Goal: Information Seeking & Learning: Understand process/instructions

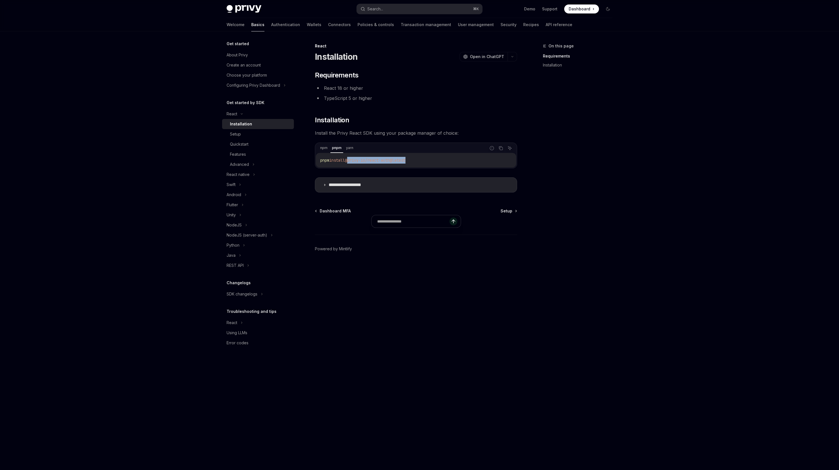
drag, startPoint x: 351, startPoint y: 160, endPoint x: 430, endPoint y: 159, distance: 79.4
click at [430, 159] on code "pnpm install @privy-io/react-auth@latest" at bounding box center [416, 160] width 192 height 7
copy span "@privy-io/react-auth@latest"
click at [224, 129] on link "Installation" at bounding box center [258, 124] width 72 height 10
click at [226, 130] on link "Setup" at bounding box center [258, 134] width 72 height 10
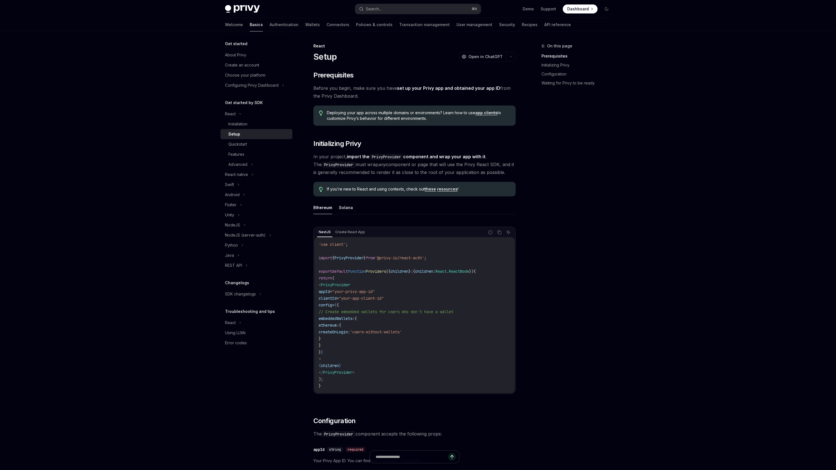
click at [386, 274] on span "Providers" at bounding box center [376, 271] width 20 height 5
click at [386, 269] on span "Providers" at bounding box center [376, 271] width 20 height 5
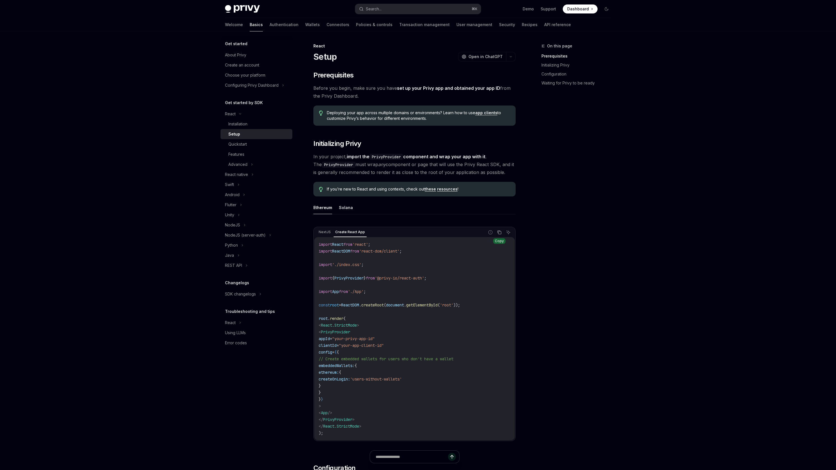
click at [501, 234] on icon "Copy the contents from the code block" at bounding box center [499, 232] width 3 height 3
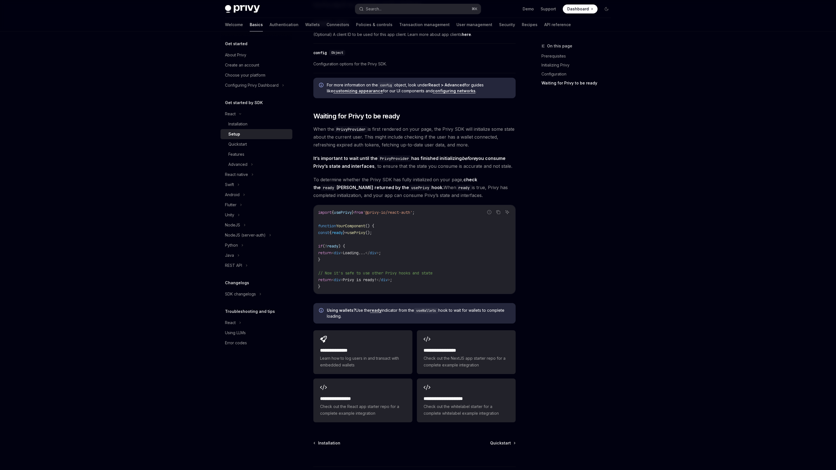
scroll to position [548, 0]
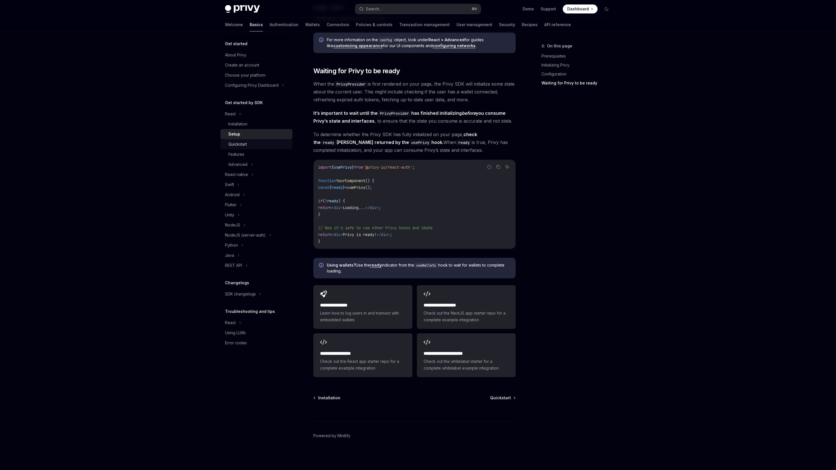
click at [245, 149] on link "Quickstart" at bounding box center [256, 144] width 72 height 10
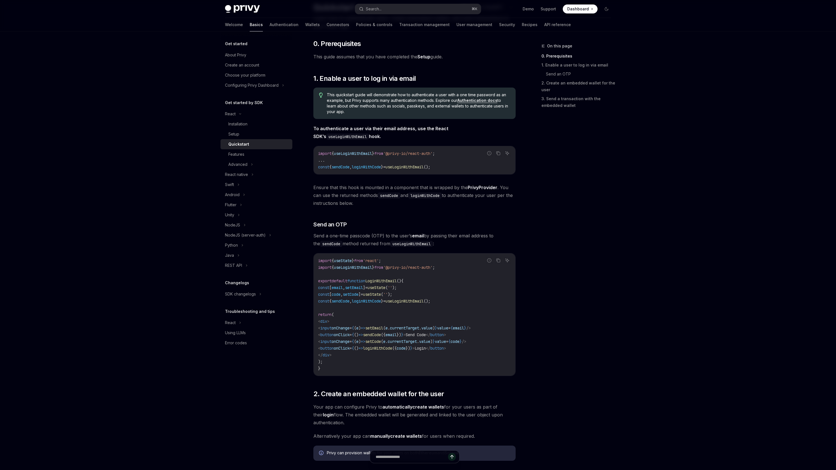
scroll to position [54, 0]
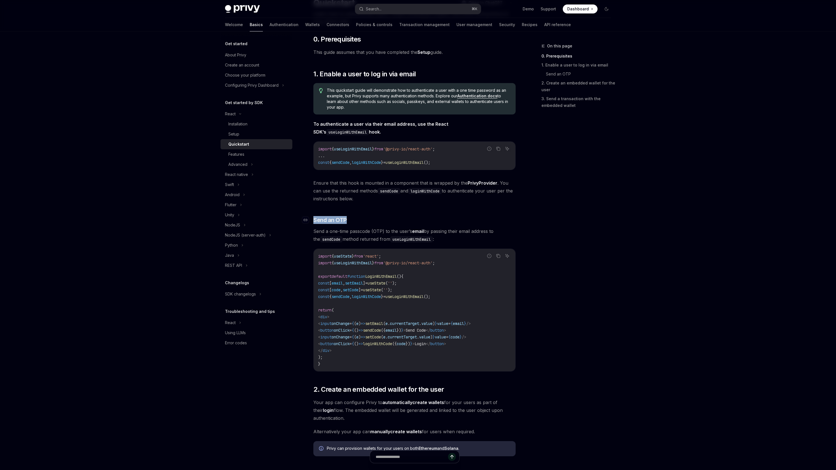
drag, startPoint x: 353, startPoint y: 224, endPoint x: 314, endPoint y: 221, distance: 38.5
click at [314, 221] on h3 "​ Send an OTP" at bounding box center [414, 220] width 202 height 8
click at [391, 220] on h3 "​ Send an OTP" at bounding box center [414, 220] width 202 height 8
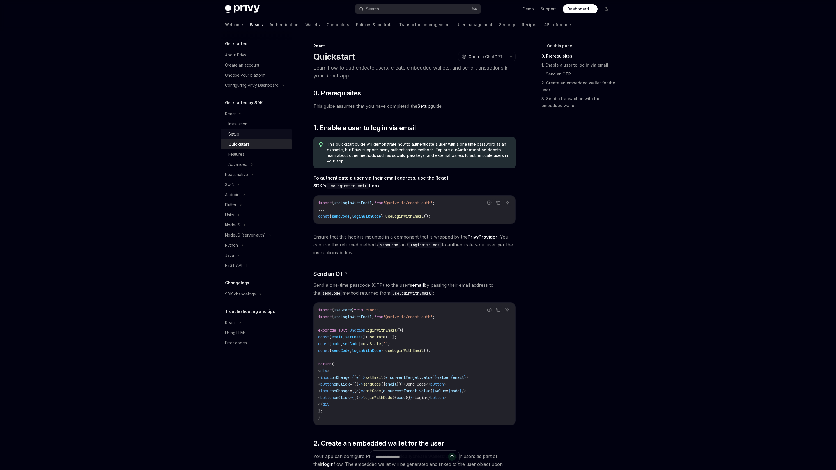
click at [255, 138] on link "Setup" at bounding box center [256, 134] width 72 height 10
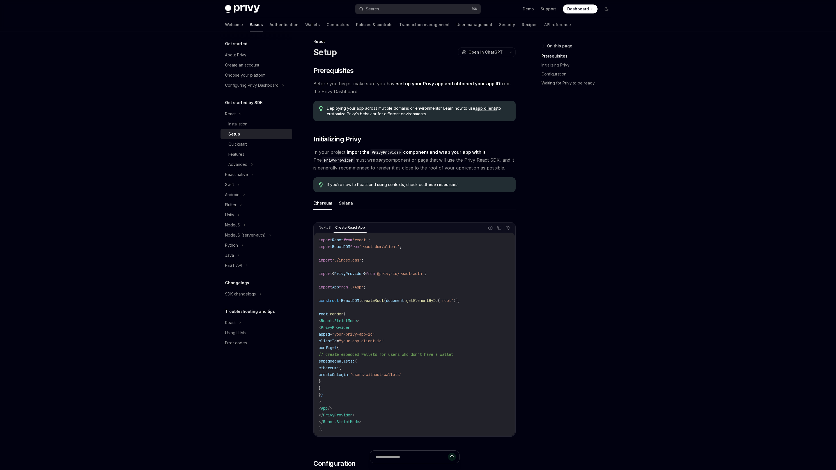
scroll to position [58, 0]
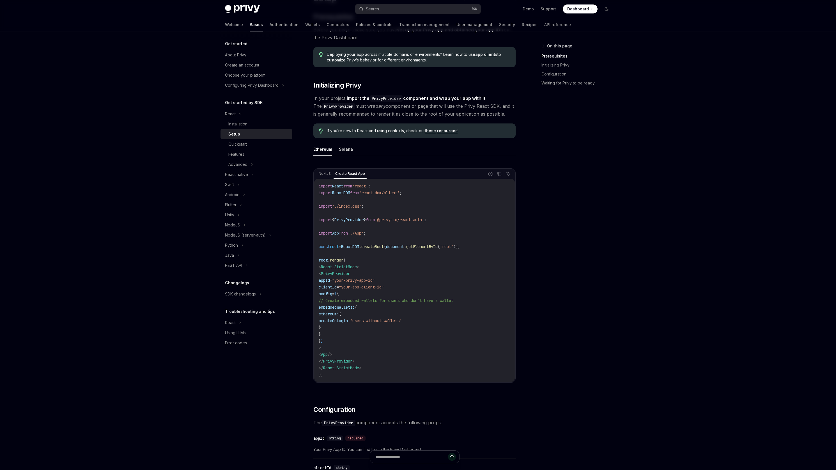
click at [354, 215] on code "import React from 'react' ; import ReactDOM from 'react-dom/client' ; import '.…" at bounding box center [415, 280] width 192 height 195
click at [354, 217] on code "import React from 'react' ; import ReactDOM from 'react-dom/client' ; import '.…" at bounding box center [415, 280] width 192 height 195
click at [321, 179] on div "import React from 'react' ; import ReactDOM from 'react-dom/client' ; import '.…" at bounding box center [414, 280] width 201 height 203
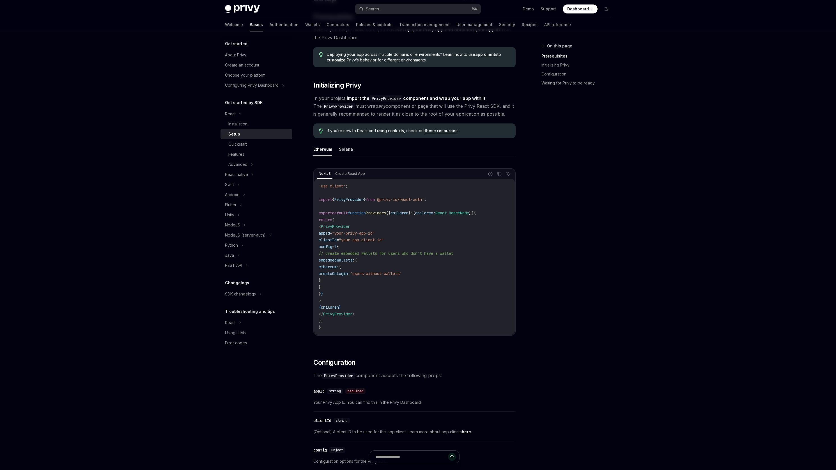
click at [357, 169] on div "NextJS Create React App Report incorrect code Copy Ask AI 'use client' ; import…" at bounding box center [414, 251] width 202 height 167
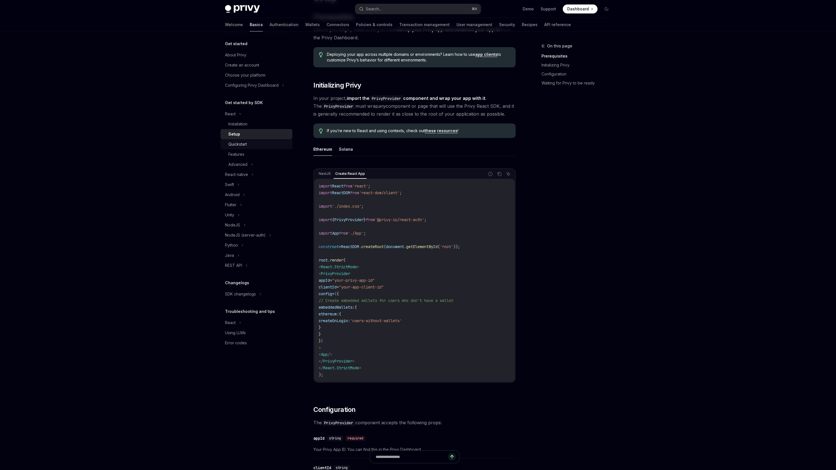
click at [257, 142] on div "Quickstart" at bounding box center [258, 144] width 61 height 7
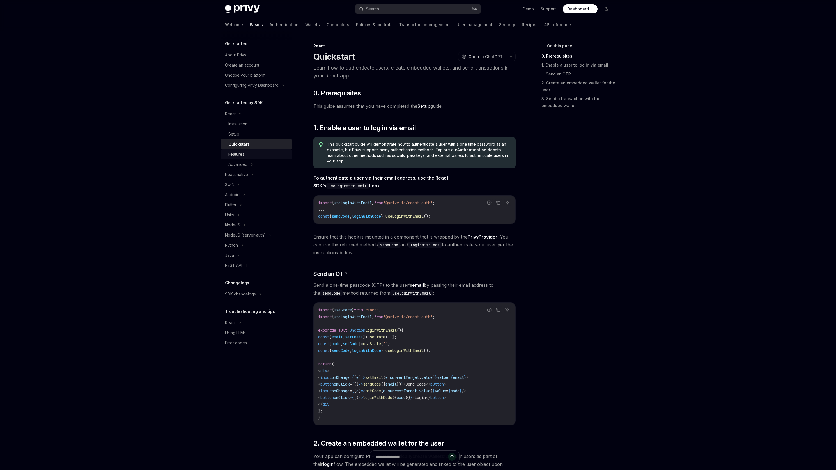
click at [251, 151] on div "Features" at bounding box center [258, 154] width 61 height 7
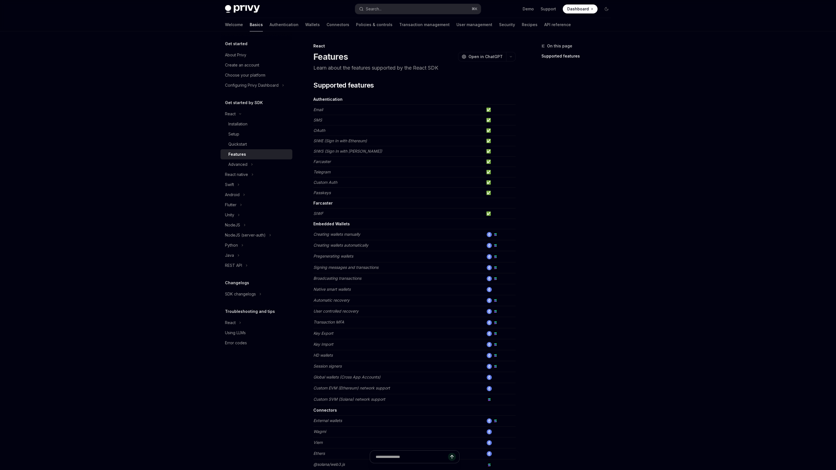
click at [316, 235] on em "Creating wallets manually" at bounding box center [336, 234] width 47 height 5
click at [358, 236] on em "Creating wallets manually" at bounding box center [336, 234] width 47 height 5
click at [319, 184] on em "Custom Auth" at bounding box center [325, 182] width 24 height 5
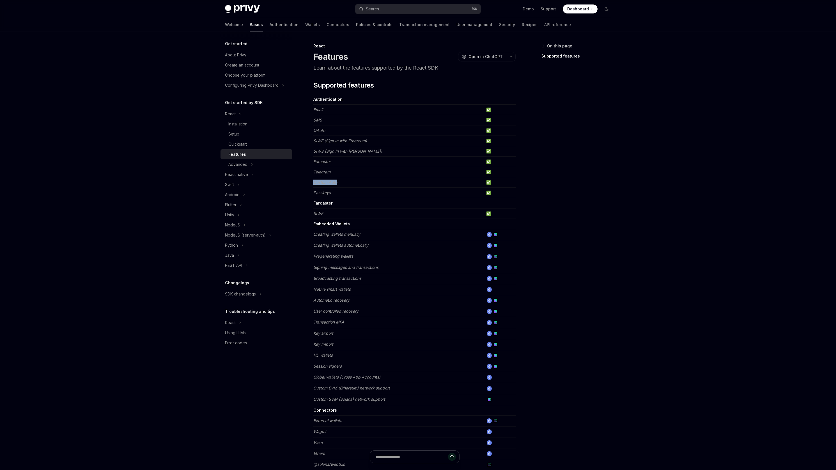
drag, startPoint x: 319, startPoint y: 184, endPoint x: 347, endPoint y: 183, distance: 27.8
click at [347, 183] on td "Custom Auth" at bounding box center [398, 182] width 171 height 10
click at [321, 143] on em "SIWE (Sign In with Ethereum)" at bounding box center [340, 140] width 54 height 5
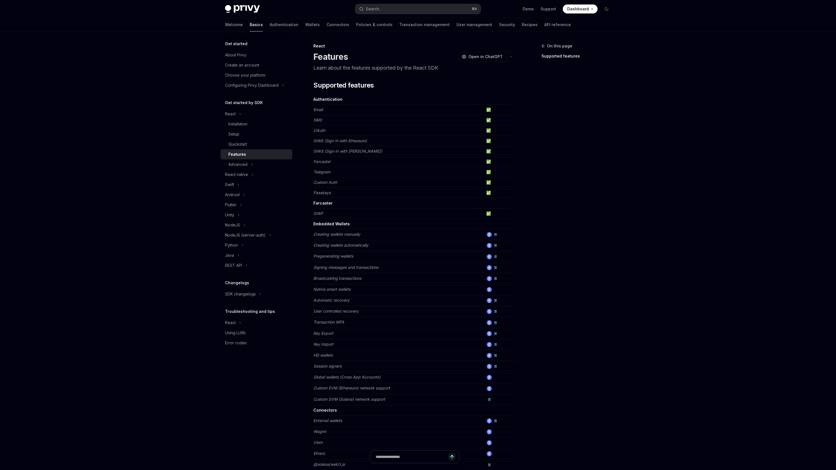
click at [322, 160] on em "Farcaster" at bounding box center [321, 161] width 17 height 5
click at [323, 157] on td "Farcaster" at bounding box center [398, 161] width 171 height 10
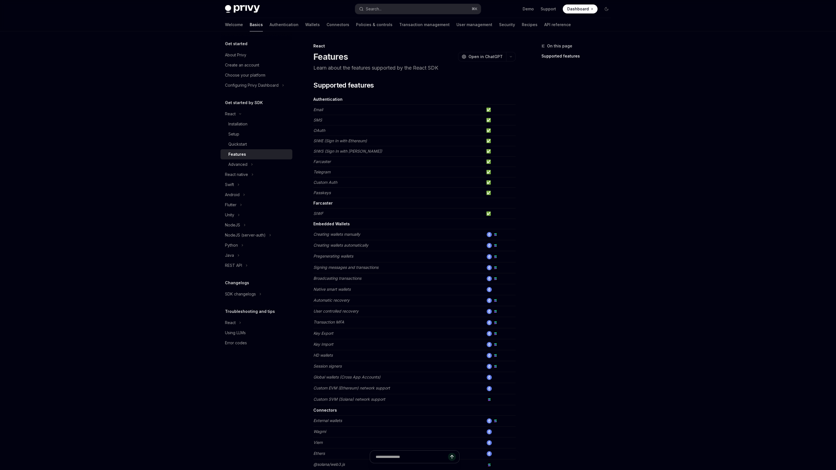
click at [323, 157] on td "Farcaster" at bounding box center [398, 161] width 171 height 10
click at [324, 153] on em "SIWS (Sign In with [PERSON_NAME])" at bounding box center [347, 151] width 69 height 5
click at [316, 65] on p "Learn about the features supported by the React SDK" at bounding box center [414, 68] width 202 height 8
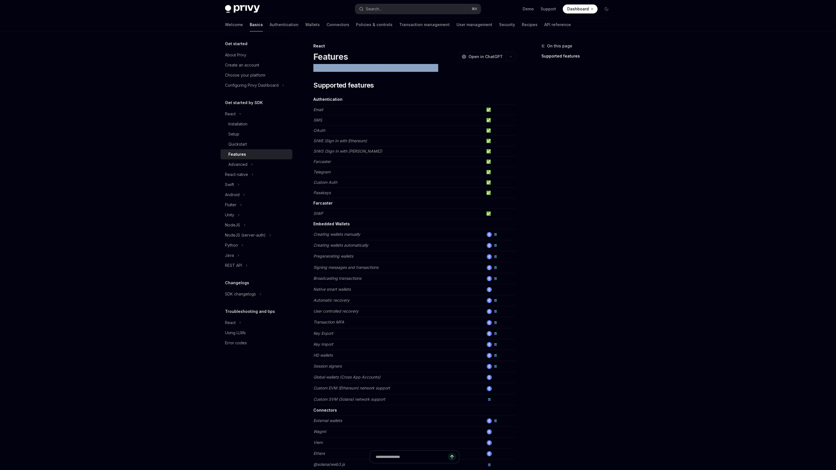
drag, startPoint x: 316, startPoint y: 65, endPoint x: 431, endPoint y: 68, distance: 115.0
click at [431, 68] on p "Learn about the features supported by the React SDK" at bounding box center [414, 68] width 202 height 8
drag, startPoint x: 431, startPoint y: 68, endPoint x: 396, endPoint y: 71, distance: 34.9
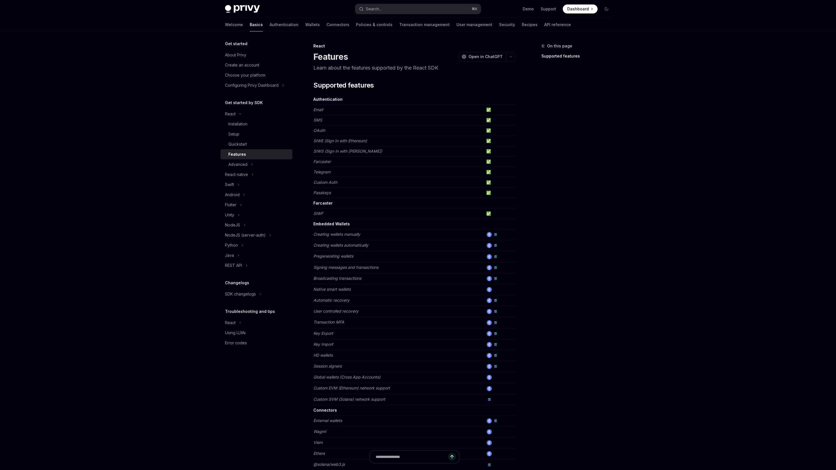
click at [406, 68] on p "Learn about the features supported by the React SDK" at bounding box center [414, 68] width 202 height 8
click at [246, 138] on link "Setup" at bounding box center [256, 134] width 72 height 10
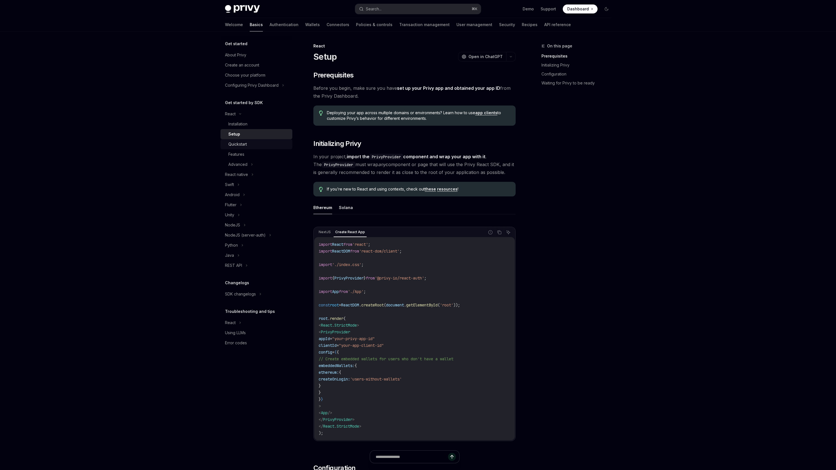
click at [241, 142] on div "Quickstart" at bounding box center [237, 144] width 19 height 7
type textarea "*"
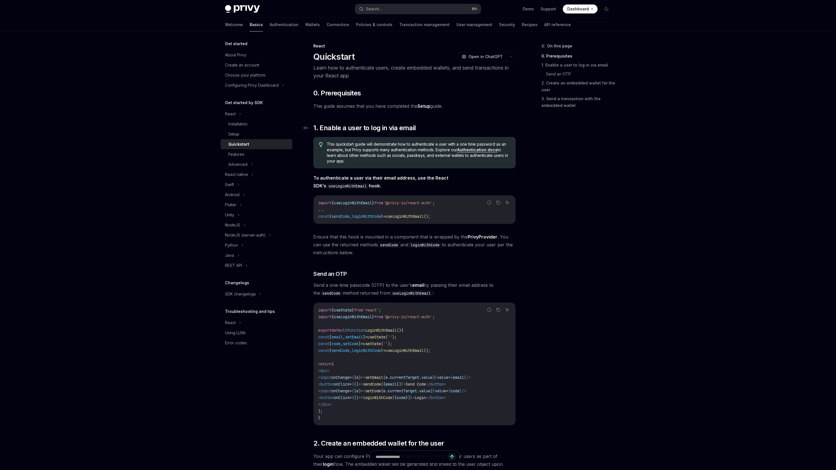
click at [334, 125] on span "1. Enable a user to log in via email" at bounding box center [364, 127] width 102 height 9
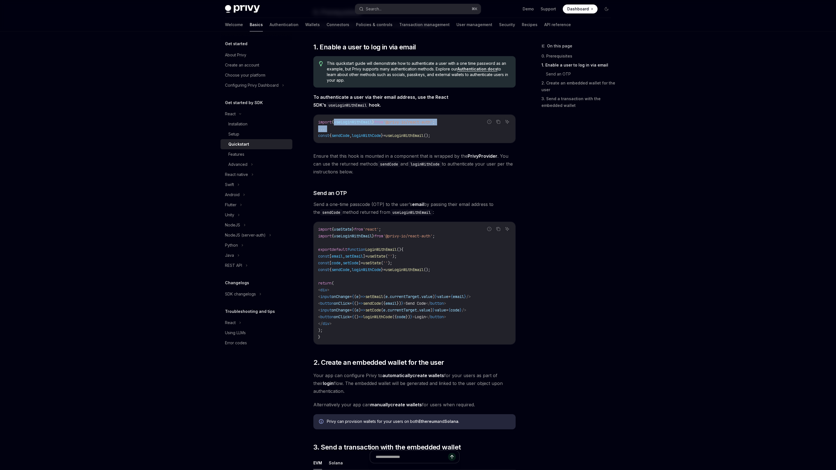
drag, startPoint x: 334, startPoint y: 125, endPoint x: 362, endPoint y: 126, distance: 28.3
click at [362, 126] on code "import { useLoginWithEmail } from '@privy-io/react-auth' ; ... const { sendCode…" at bounding box center [414, 129] width 193 height 20
click at [377, 133] on span "loginWithCode" at bounding box center [366, 135] width 29 height 5
click at [423, 138] on code "import { useLoginWithEmail } from '@privy-io/react-auth' ; ... const { sendCode…" at bounding box center [414, 129] width 193 height 20
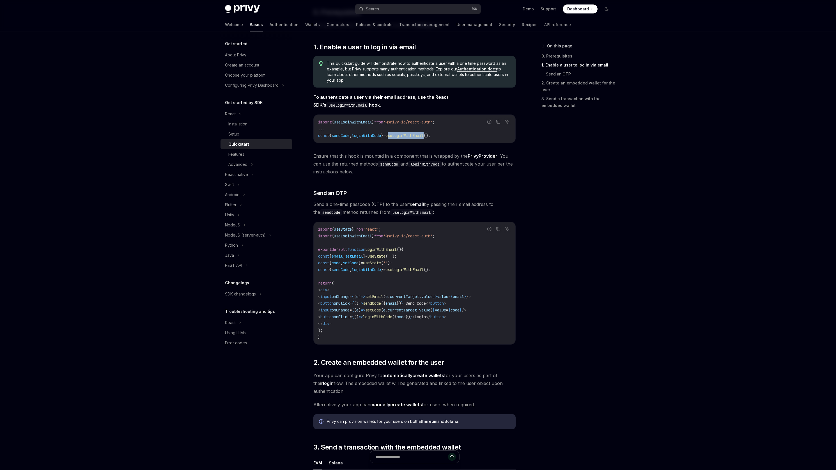
click at [420, 141] on div "import { useLoginWithEmail } from '@privy-io/react-auth' ; ... const { sendCode…" at bounding box center [415, 129] width 202 height 28
click at [421, 137] on span "useLoginWithEmail" at bounding box center [404, 135] width 38 height 5
click at [419, 137] on span "useLoginWithEmail" at bounding box center [404, 135] width 38 height 5
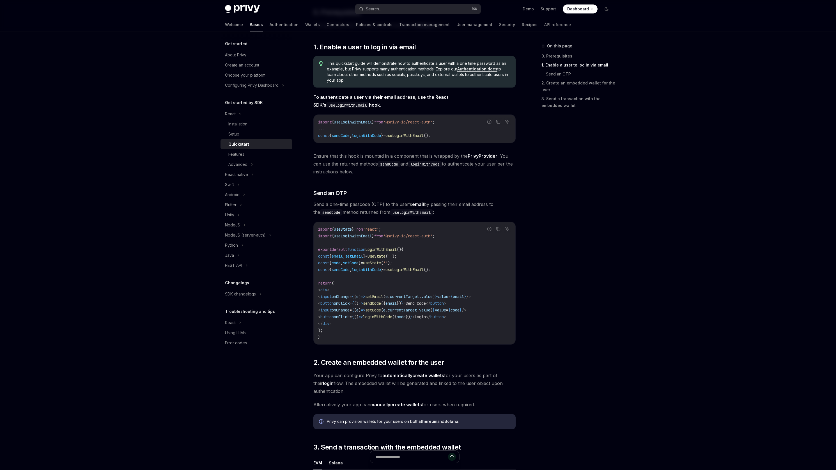
click at [368, 134] on span "loginWithCode" at bounding box center [366, 135] width 29 height 5
click at [361, 140] on div "import { useLoginWithEmail } from '@privy-io/react-auth' ; ... const { sendCode…" at bounding box center [415, 129] width 202 height 28
